Goal: Task Accomplishment & Management: Manage account settings

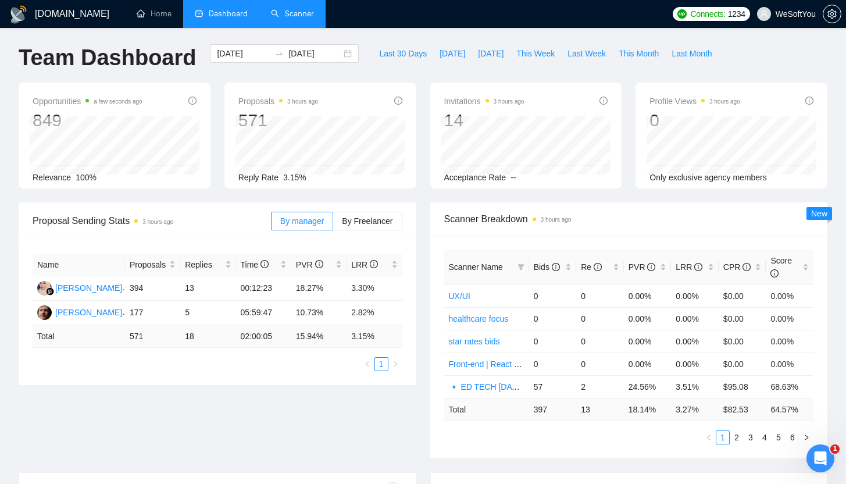
click at [295, 19] on link "Scanner" at bounding box center [292, 14] width 43 height 10
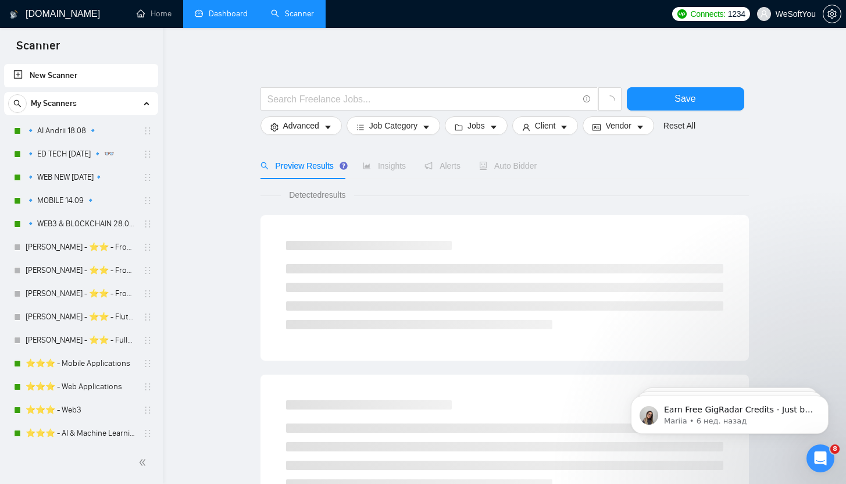
click at [195, 11] on link "Dashboard" at bounding box center [221, 14] width 53 height 10
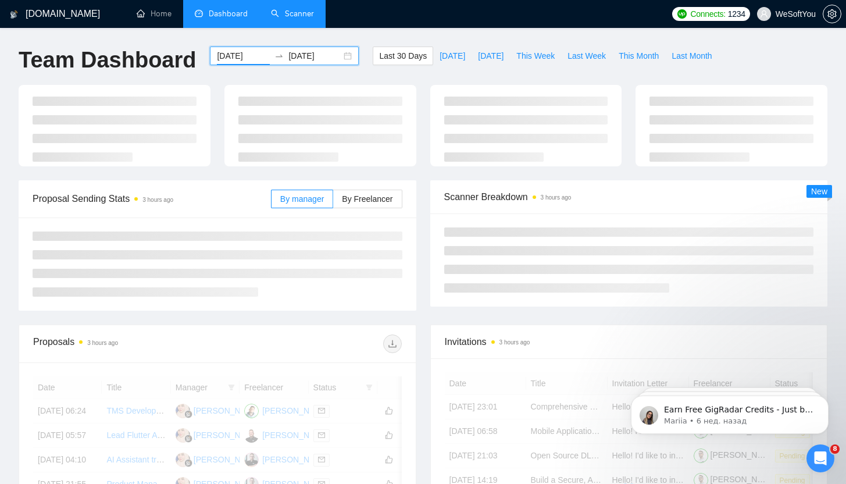
click at [251, 60] on input "2025-08-30" at bounding box center [243, 55] width 53 height 13
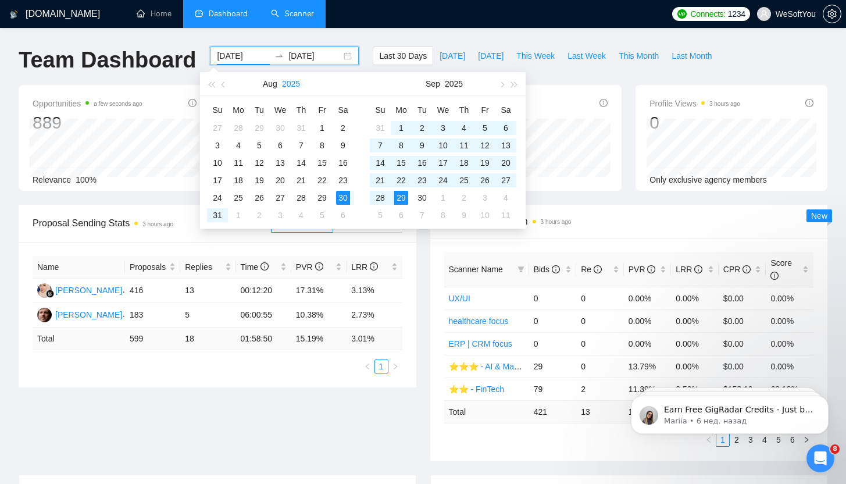
click at [294, 83] on button "2025" at bounding box center [291, 83] width 18 height 23
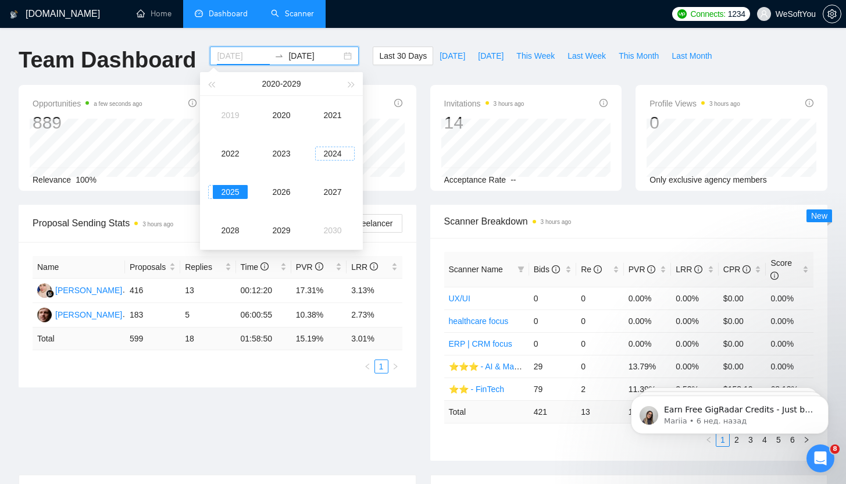
click at [325, 155] on div "2024" at bounding box center [332, 153] width 35 height 14
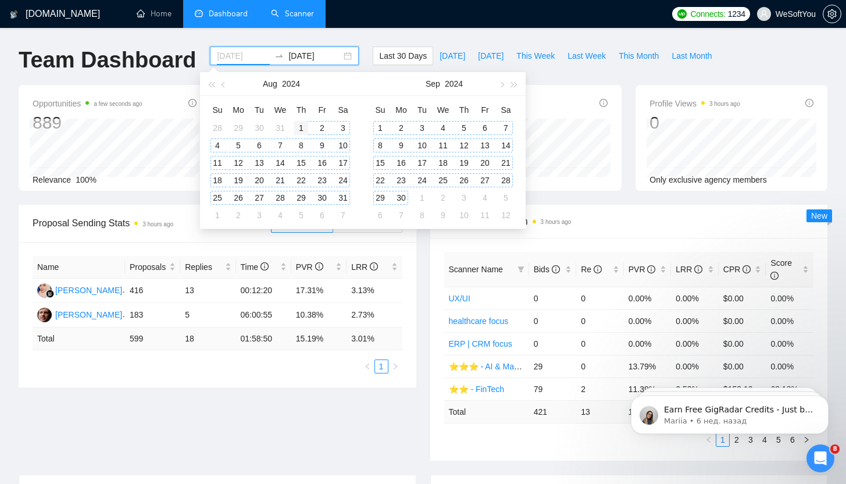
type input "2024-08-01"
click at [298, 126] on div "1" at bounding box center [301, 128] width 14 height 14
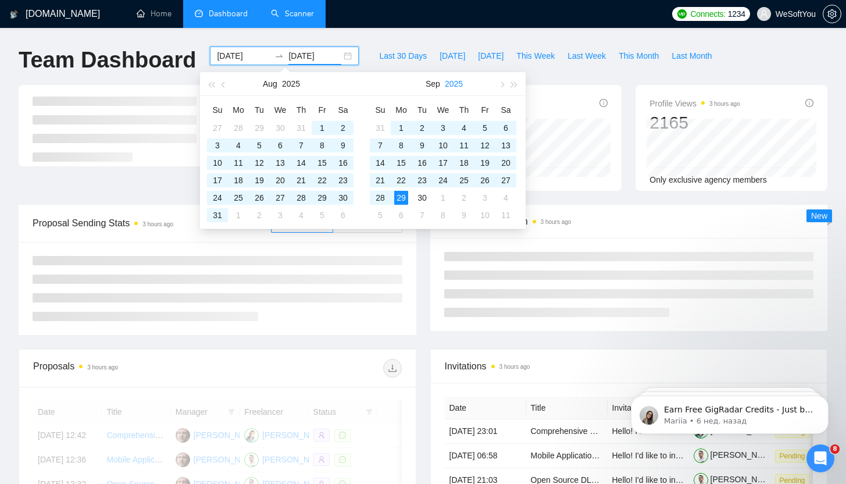
click at [457, 85] on button "2025" at bounding box center [454, 83] width 18 height 23
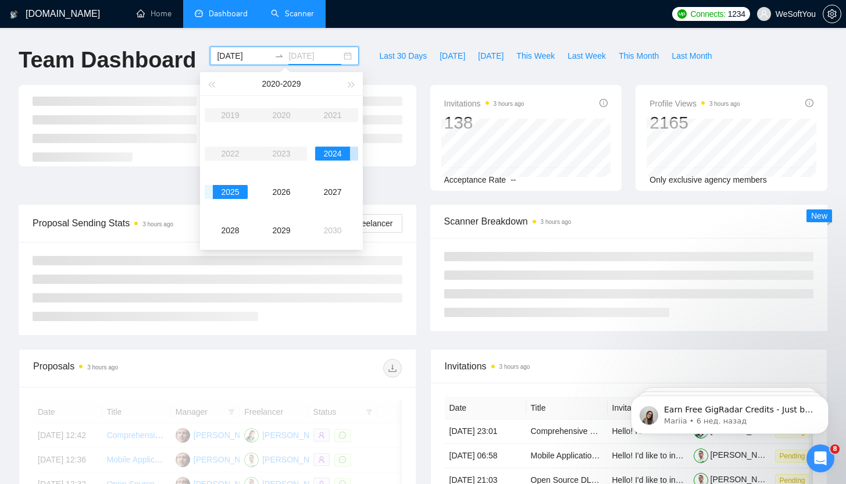
click at [339, 149] on div "2024" at bounding box center [332, 153] width 35 height 14
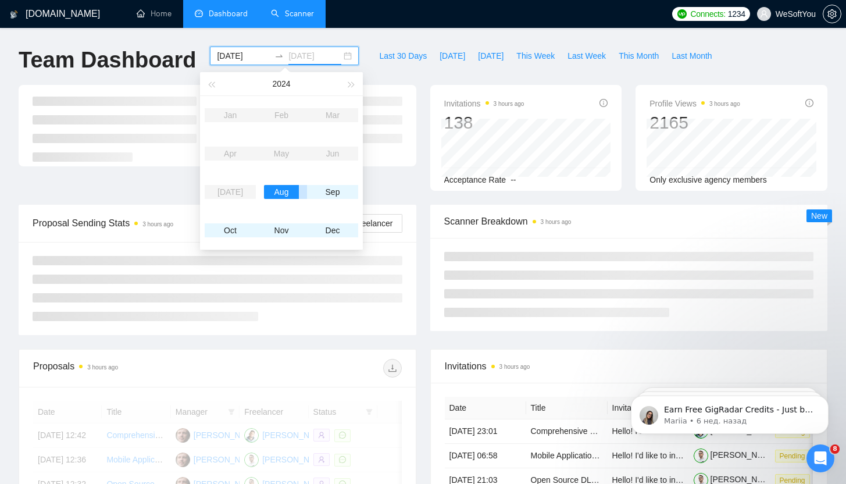
click at [286, 196] on div "Aug" at bounding box center [281, 192] width 35 height 14
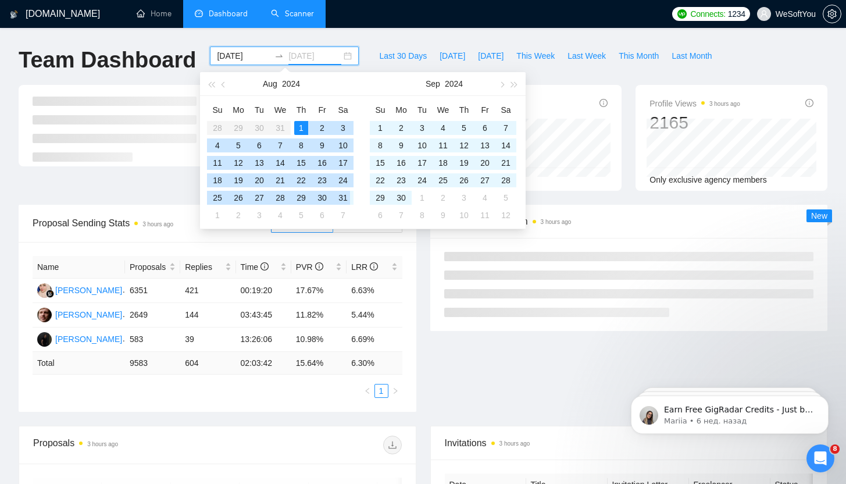
type input "2024-08-31"
click at [343, 198] on div "31" at bounding box center [343, 198] width 14 height 14
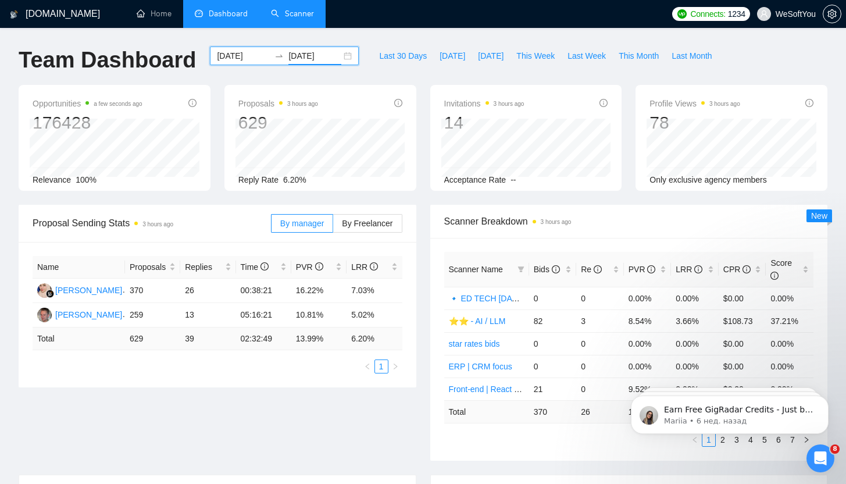
click at [227, 55] on input "2024-08-01" at bounding box center [243, 55] width 53 height 13
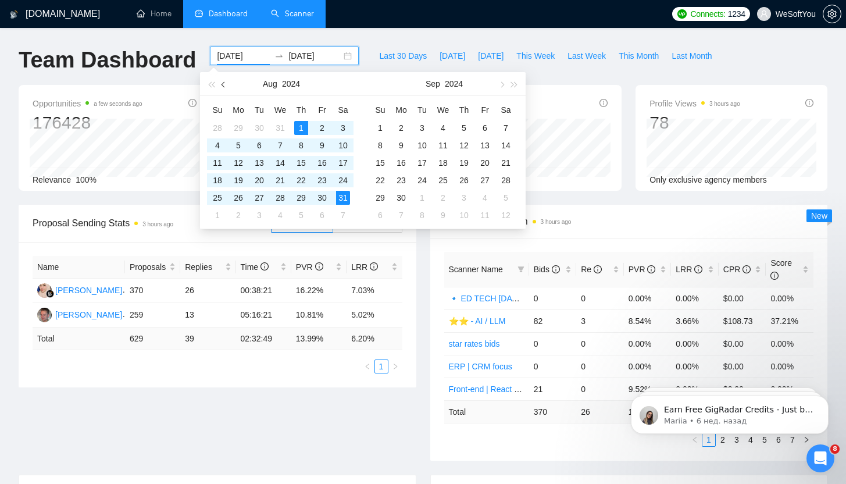
click at [224, 80] on button "button" at bounding box center [223, 83] width 13 height 23
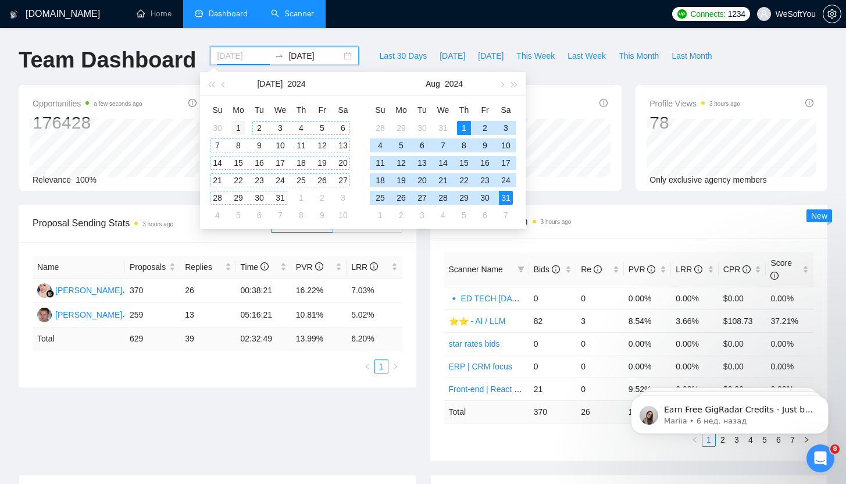
type input "2024-07-01"
click at [238, 123] on div "1" at bounding box center [238, 128] width 14 height 14
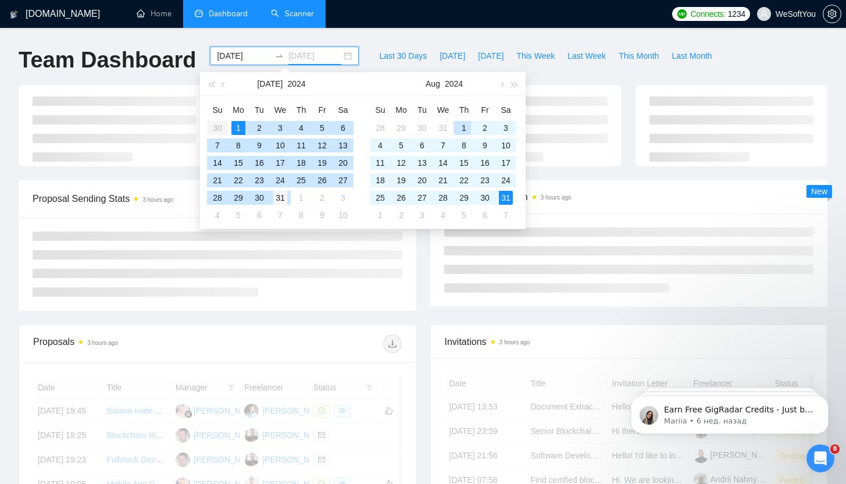
type input "2024-07-31"
click at [282, 198] on div "31" at bounding box center [280, 198] width 14 height 14
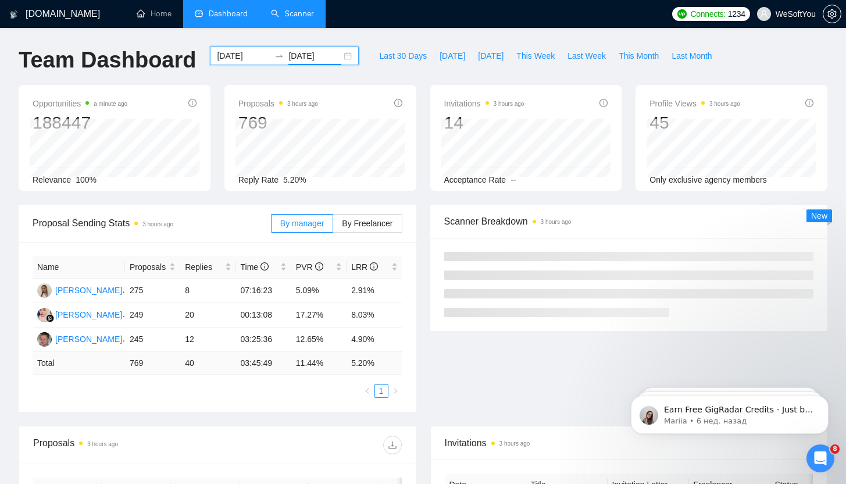
click at [246, 59] on input "2024-07-01" at bounding box center [243, 55] width 53 height 13
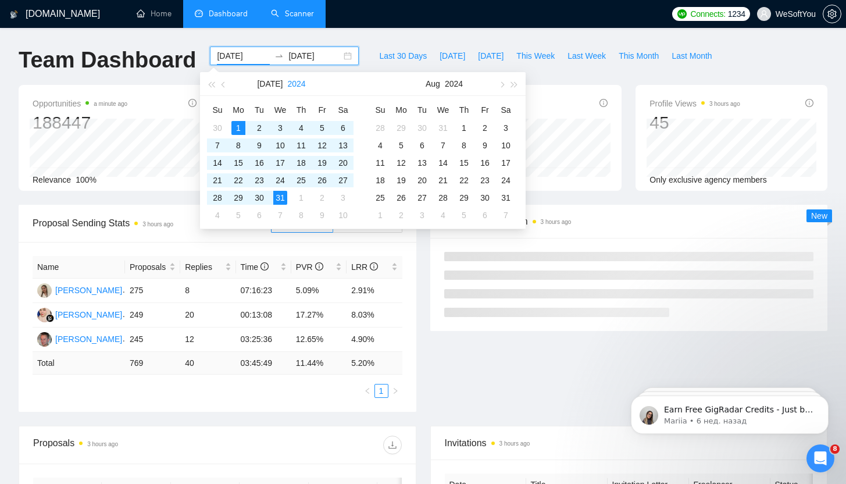
click at [287, 83] on button "2024" at bounding box center [296, 83] width 18 height 23
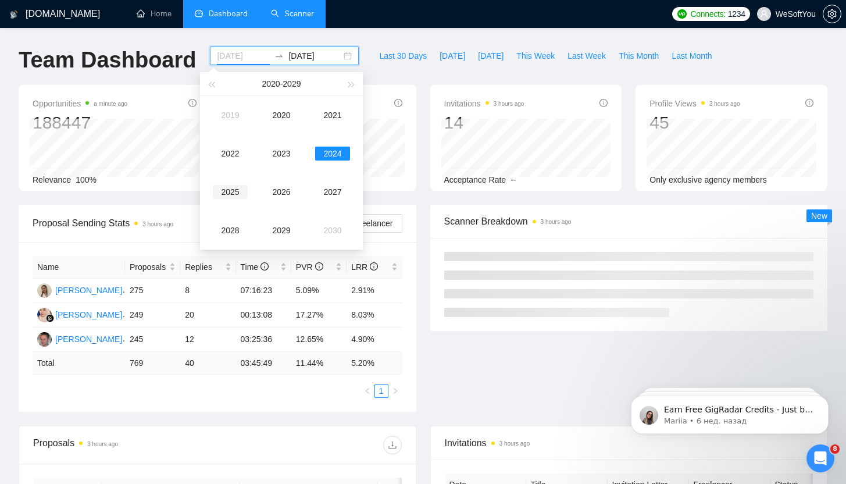
click at [224, 193] on div "2025" at bounding box center [230, 192] width 35 height 14
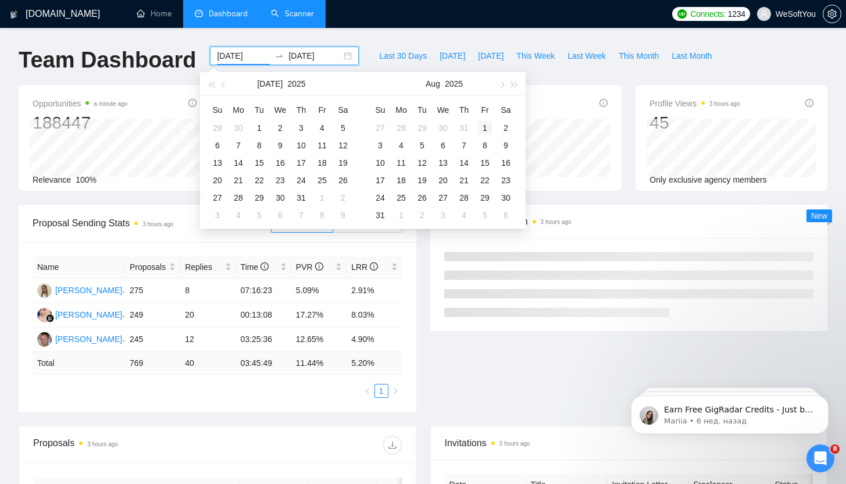
type input "2025-08-01"
click at [482, 126] on div "1" at bounding box center [485, 128] width 14 height 14
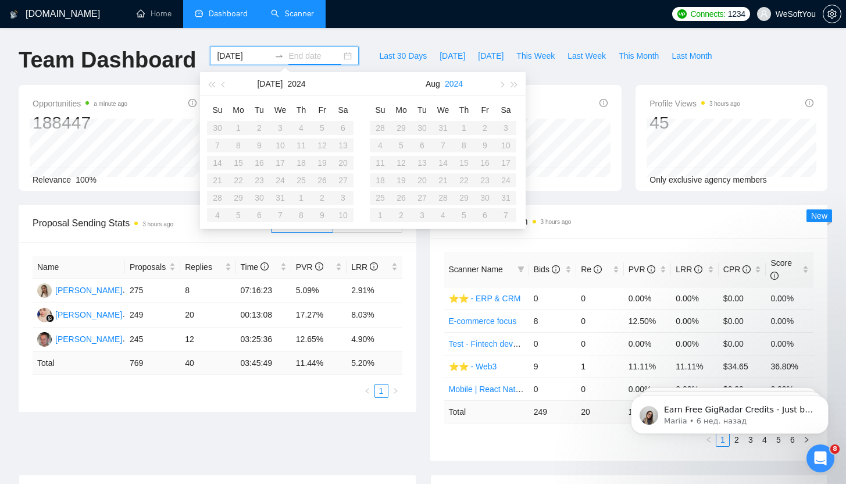
click at [459, 84] on button "2024" at bounding box center [454, 83] width 18 height 23
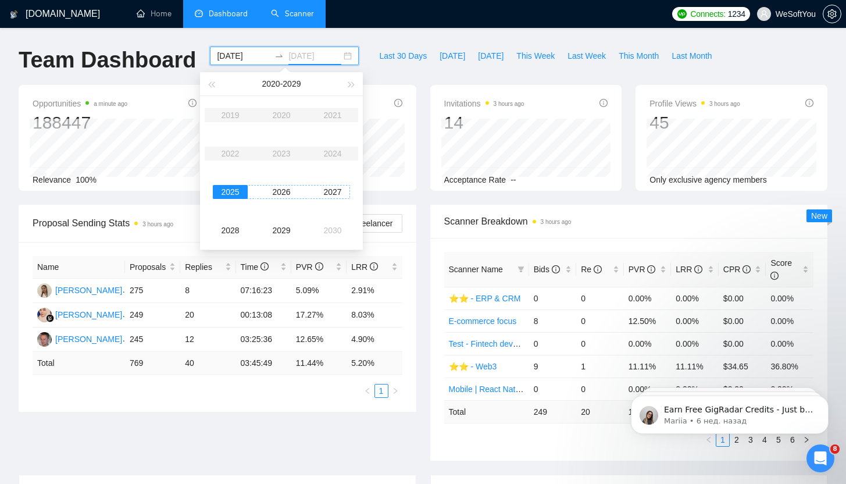
type input "2026-08-01"
type input "2025-08-01"
click at [223, 189] on div "2025" at bounding box center [230, 192] width 35 height 14
type input "2025-09-01"
click at [288, 194] on div "Aug" at bounding box center [281, 192] width 35 height 14
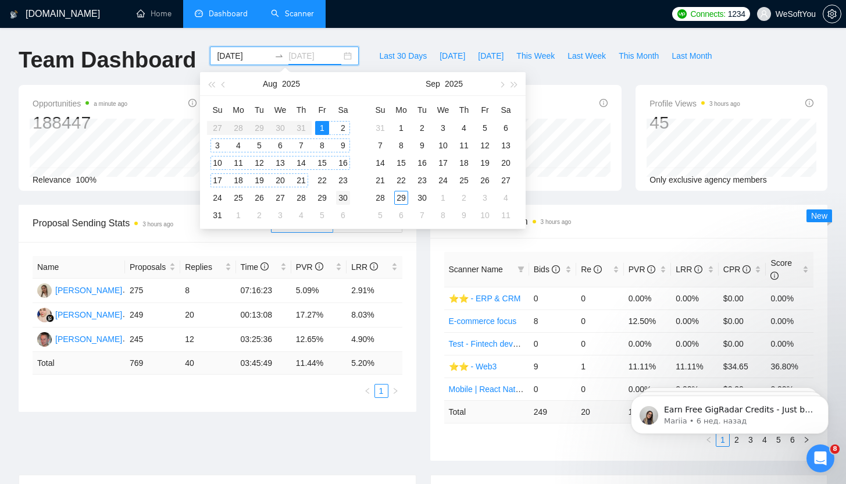
type input "2025-08-30"
type input "2025-08-25"
type input "2025-08-31"
click at [214, 216] on div "31" at bounding box center [217, 215] width 14 height 14
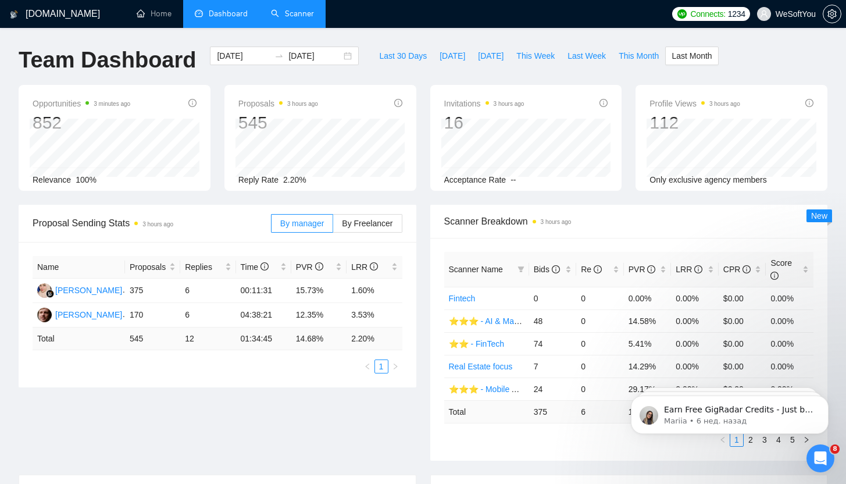
click at [294, 18] on link "Scanner" at bounding box center [292, 14] width 43 height 10
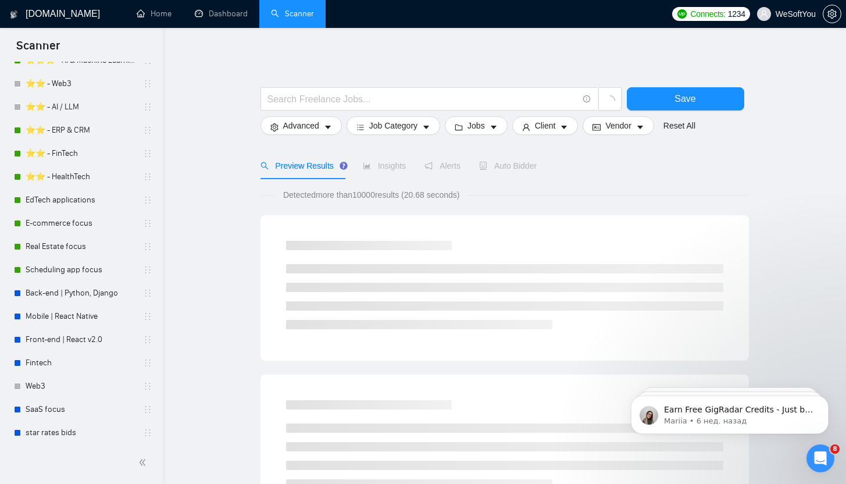
scroll to position [376, 0]
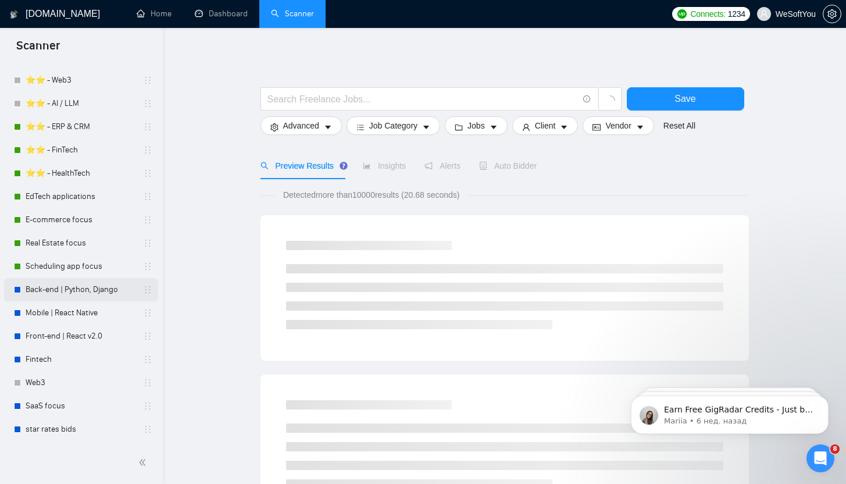
click at [74, 291] on link "Back-end | Python, Django" at bounding box center [81, 289] width 110 height 23
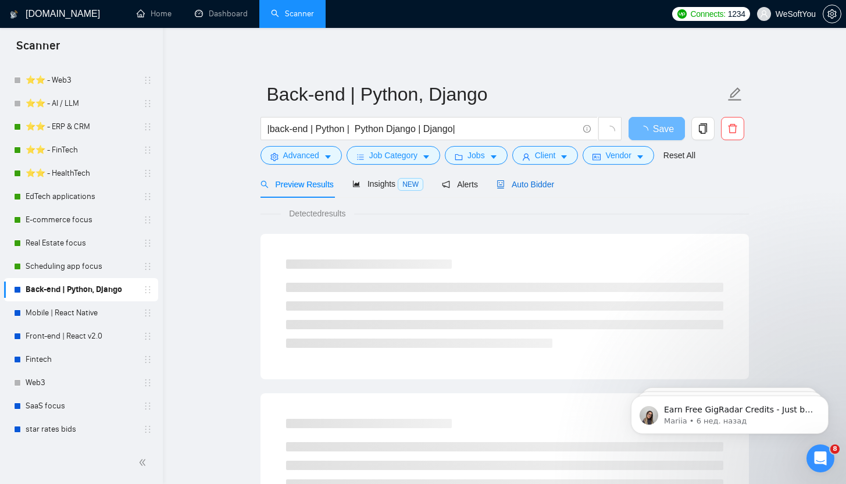
click at [543, 184] on span "Auto Bidder" at bounding box center [525, 184] width 58 height 9
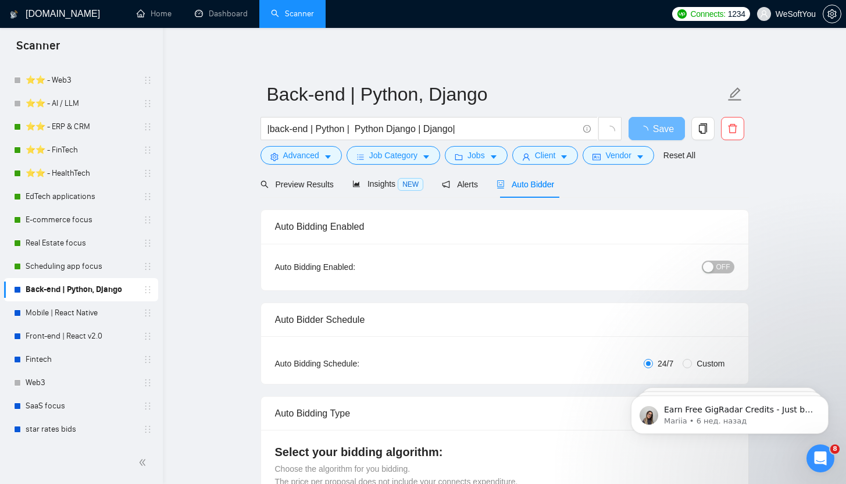
checkbox input "true"
click at [711, 263] on div "button" at bounding box center [708, 267] width 10 height 10
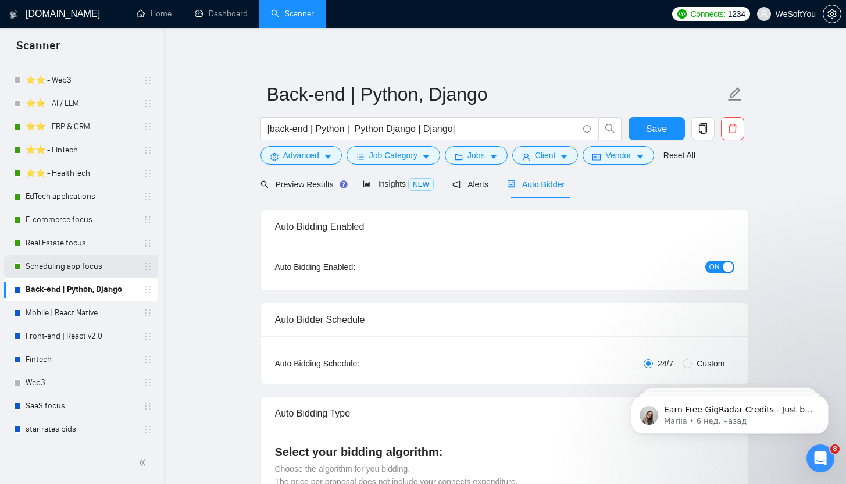
click at [74, 262] on link "Scheduling app focus" at bounding box center [81, 266] width 110 height 23
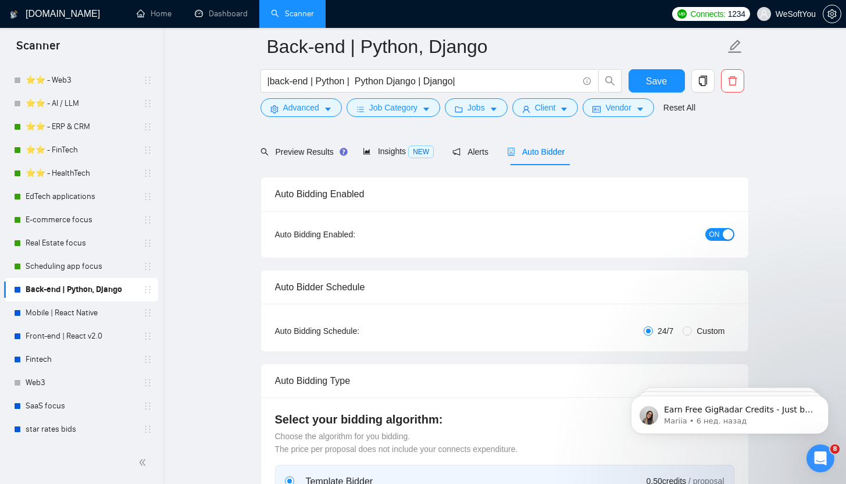
scroll to position [1, 0]
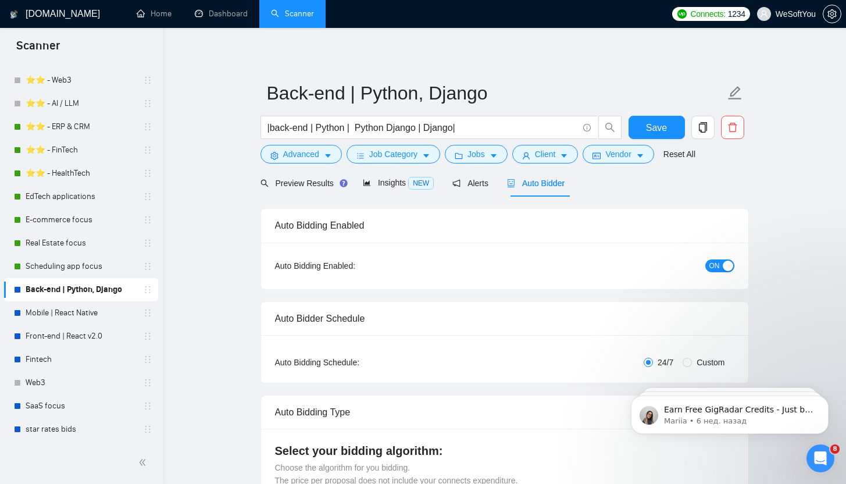
click at [716, 276] on div "Auto Bidding Enabled: ON" at bounding box center [504, 265] width 487 height 46
click at [716, 267] on span "ON" at bounding box center [714, 265] width 10 height 13
click at [99, 323] on link "Mobile | React Native" at bounding box center [81, 312] width 110 height 23
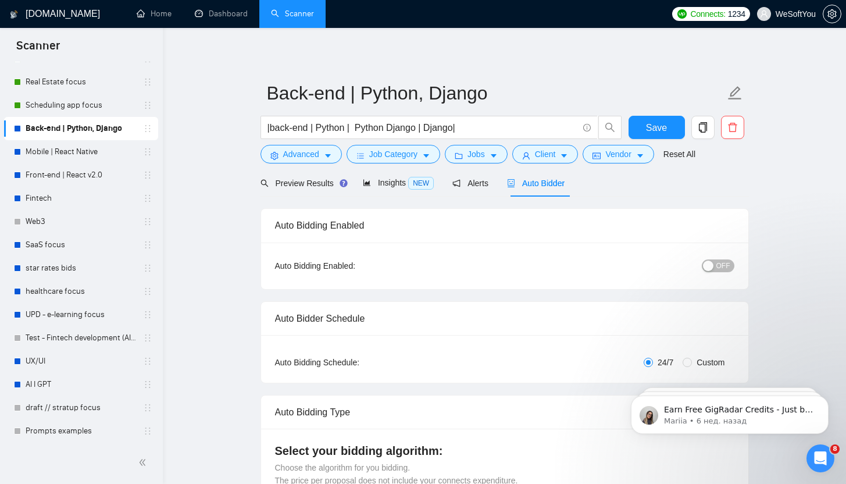
scroll to position [557, 0]
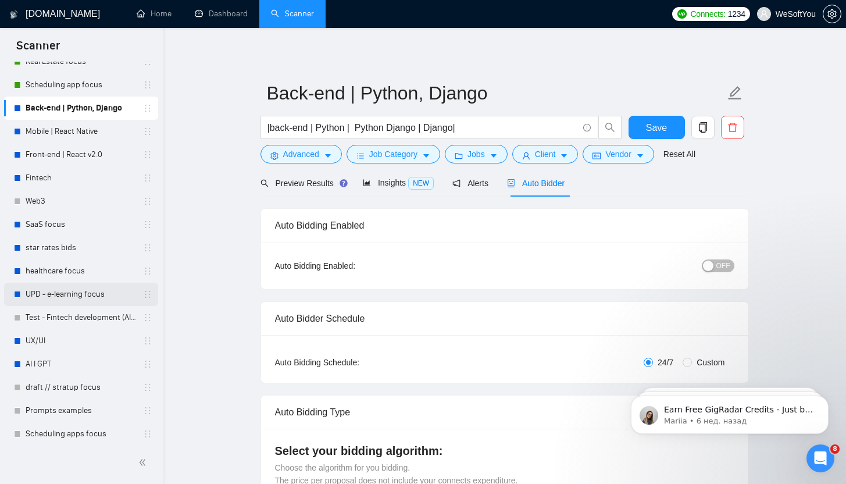
click at [66, 299] on link "UPD - e-learning focus" at bounding box center [81, 293] width 110 height 23
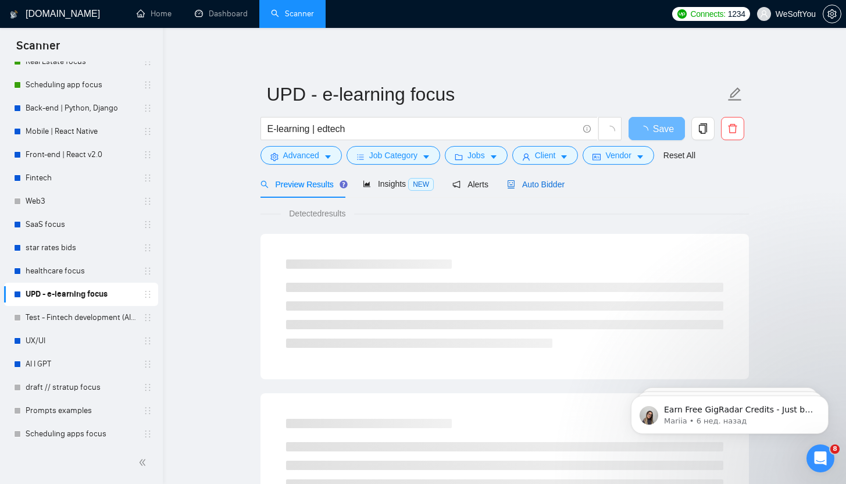
click at [558, 183] on span "Auto Bidder" at bounding box center [536, 184] width 58 height 9
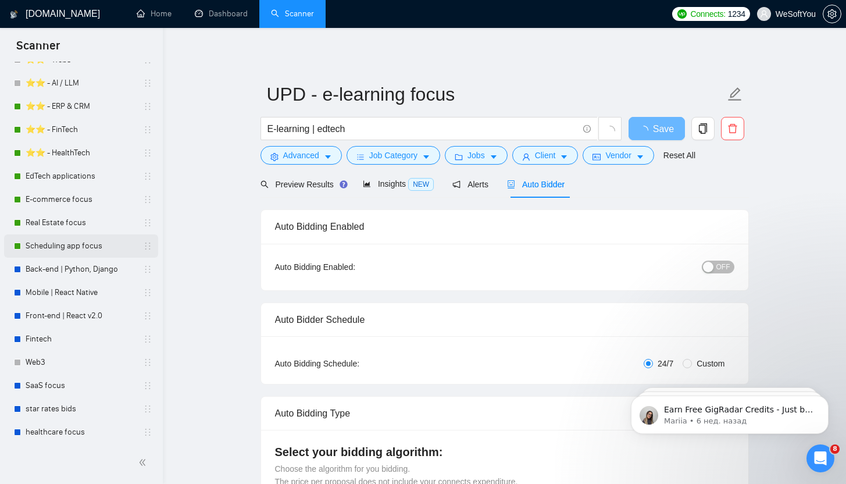
scroll to position [393, 0]
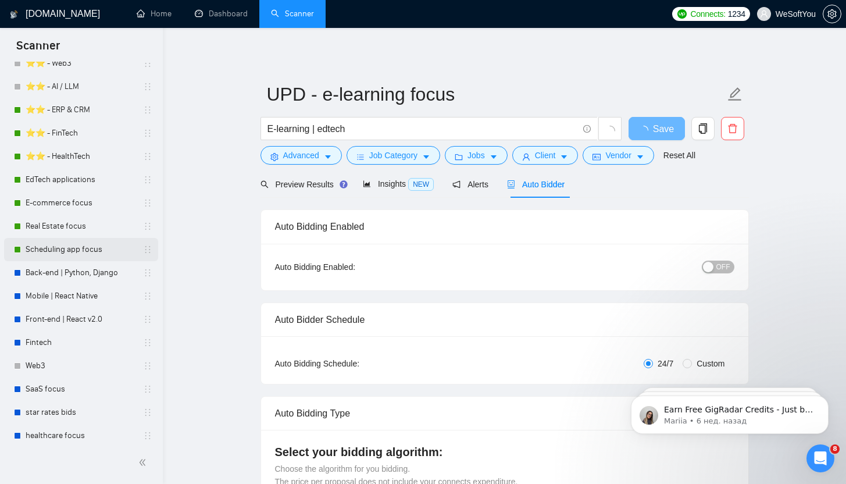
click at [69, 248] on link "Scheduling app focus" at bounding box center [81, 249] width 110 height 23
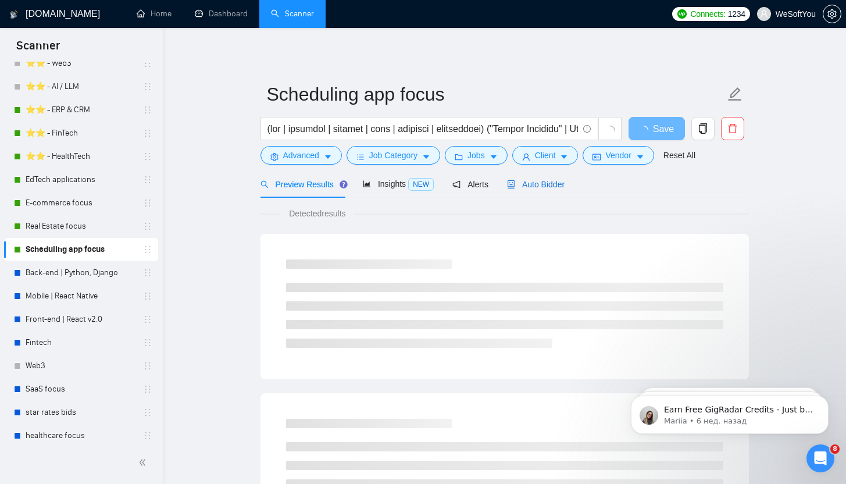
click at [553, 181] on span "Auto Bidder" at bounding box center [536, 184] width 58 height 9
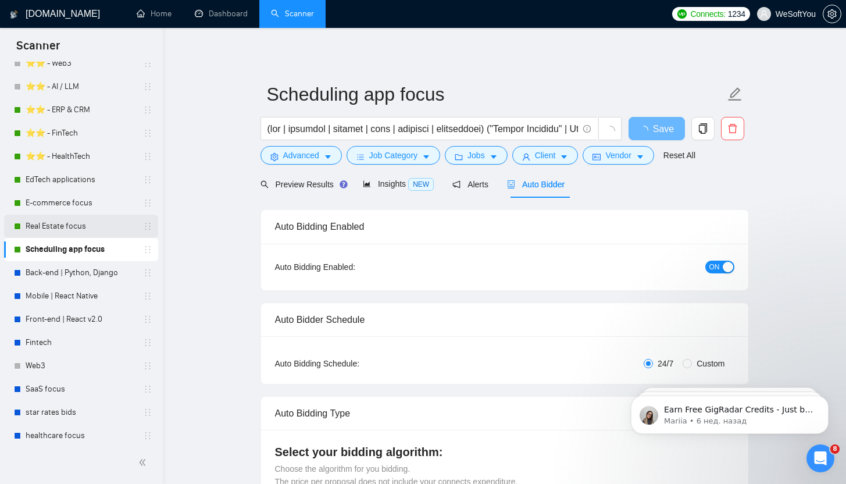
click at [96, 229] on link "Real Estate focus" at bounding box center [81, 225] width 110 height 23
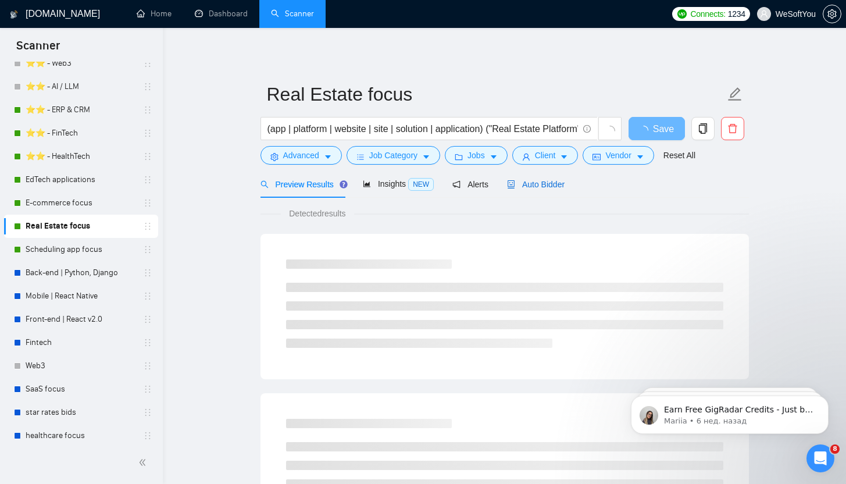
click at [539, 184] on span "Auto Bidder" at bounding box center [536, 184] width 58 height 9
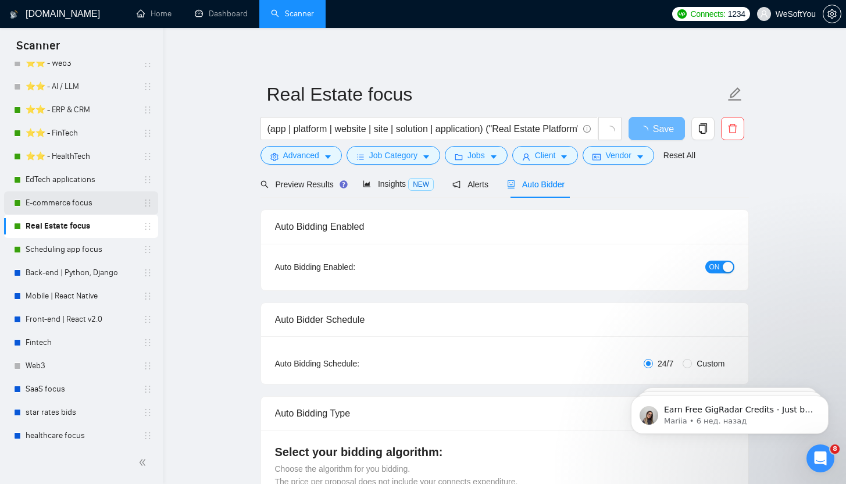
click at [101, 197] on link "E-commerce focus" at bounding box center [81, 202] width 110 height 23
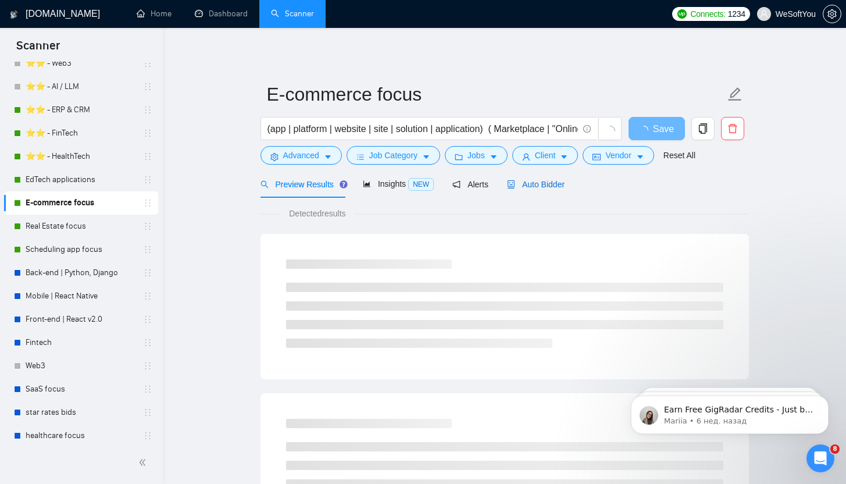
click at [564, 187] on span "Auto Bidder" at bounding box center [536, 184] width 58 height 9
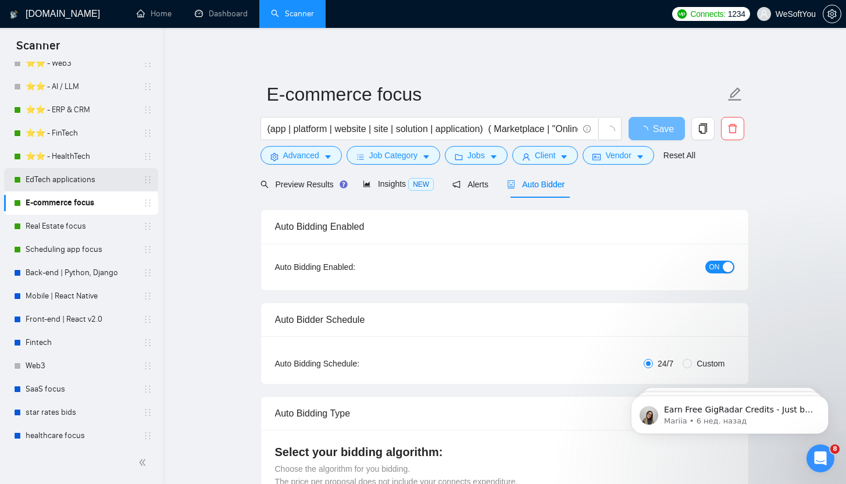
click at [41, 175] on link "EdTech applications" at bounding box center [81, 179] width 110 height 23
